Goal: Navigation & Orientation: Find specific page/section

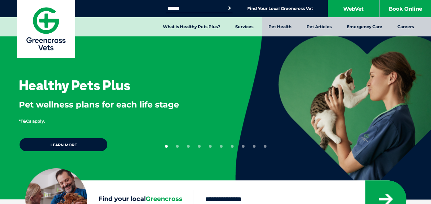
click at [283, 8] on link "Find Your Local Greencross Vet" at bounding box center [280, 8] width 66 height 5
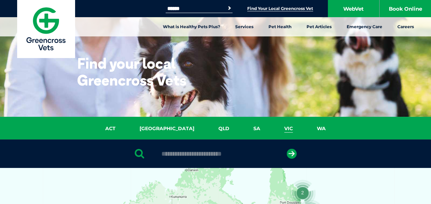
click at [272, 129] on link "VIC" at bounding box center [288, 128] width 33 height 8
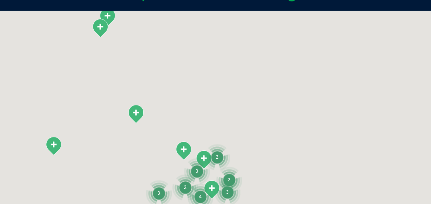
scroll to position [157, 0]
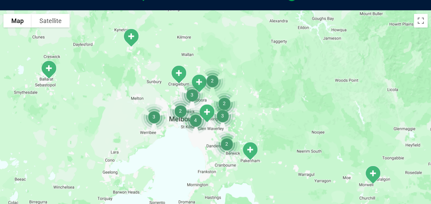
drag, startPoint x: 193, startPoint y: 126, endPoint x: 189, endPoint y: 42, distance: 84.1
click at [189, 42] on div at bounding box center [215, 142] width 431 height 265
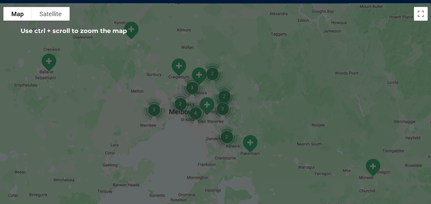
scroll to position [165, 0]
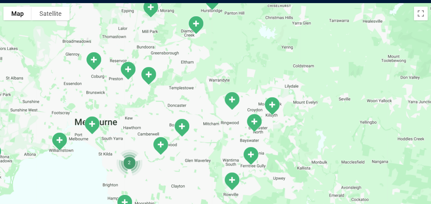
click at [253, 122] on img "Bayswater" at bounding box center [254, 122] width 23 height 24
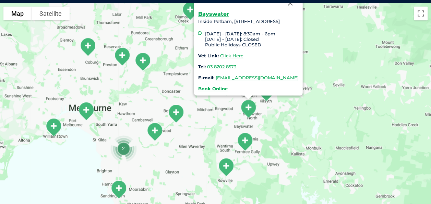
drag, startPoint x: 224, startPoint y: 154, endPoint x: 216, endPoint y: 118, distance: 37.3
click at [216, 118] on div "Bayswater Inside Petbarn, [STREET_ADDRESS] [DATE] - [DATE]: 8:30am - 6pm [DATE]…" at bounding box center [215, 135] width 431 height 265
